Goal: Find specific page/section

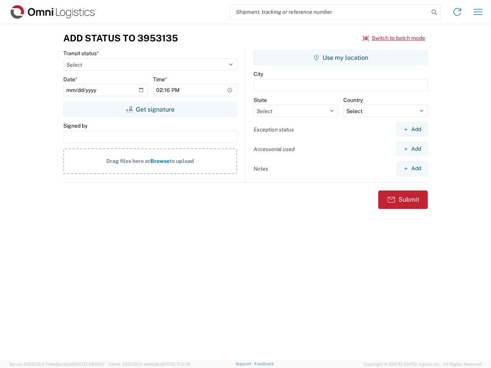
click at [329, 12] on input "search" at bounding box center [329, 12] width 199 height 15
click at [434, 12] on icon at bounding box center [434, 12] width 11 height 11
click at [457, 12] on icon at bounding box center [457, 12] width 12 height 12
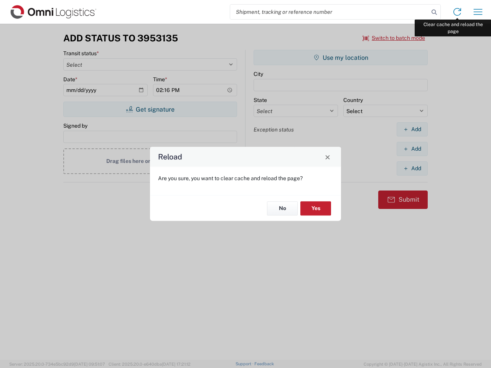
click at [478, 12] on div "Reload Are you sure, you want to clear cache and reload the page? No Yes" at bounding box center [245, 184] width 491 height 368
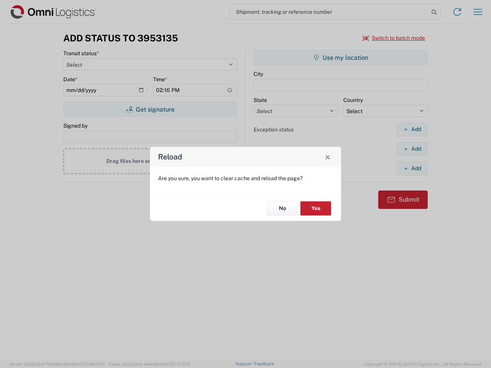
click at [394, 38] on div "Reload Are you sure, you want to clear cache and reload the page? No Yes" at bounding box center [245, 184] width 491 height 368
click at [150, 109] on div "Reload Are you sure, you want to clear cache and reload the page? No Yes" at bounding box center [245, 184] width 491 height 368
click at [340, 58] on div "Reload Are you sure, you want to clear cache and reload the page? No Yes" at bounding box center [245, 184] width 491 height 368
click at [412, 129] on div "Reload Are you sure, you want to clear cache and reload the page? No Yes" at bounding box center [245, 184] width 491 height 368
click at [412, 149] on div "Reload Are you sure, you want to clear cache and reload the page? No Yes" at bounding box center [245, 184] width 491 height 368
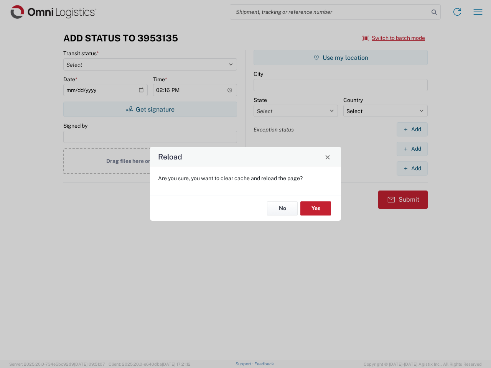
click at [412, 168] on div "Reload Are you sure, you want to clear cache and reload the page? No Yes" at bounding box center [245, 184] width 491 height 368
